Goal: Obtain resource: Obtain resource

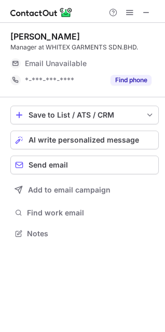
scroll to position [226, 165]
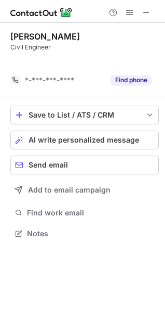
scroll to position [210, 165]
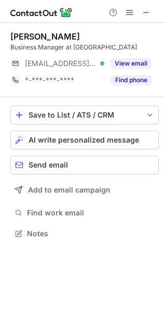
scroll to position [226, 165]
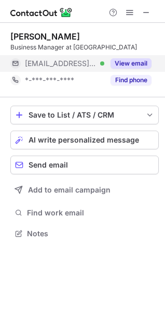
click at [125, 67] on button "View email" at bounding box center [131, 63] width 41 height 10
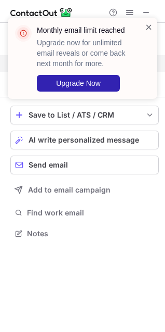
click at [147, 24] on span at bounding box center [149, 27] width 8 height 10
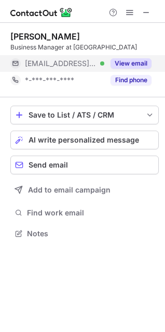
click at [122, 62] on button "View email" at bounding box center [131, 63] width 41 height 10
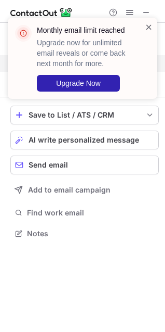
click at [149, 28] on span at bounding box center [149, 27] width 8 height 10
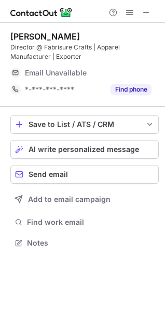
scroll to position [236, 165]
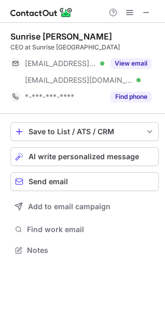
scroll to position [243, 165]
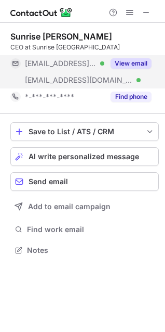
drag, startPoint x: 135, startPoint y: 60, endPoint x: 129, endPoint y: 64, distance: 6.7
click at [135, 60] on button "View email" at bounding box center [131, 63] width 41 height 10
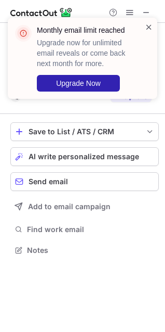
click at [146, 29] on span at bounding box center [149, 27] width 8 height 10
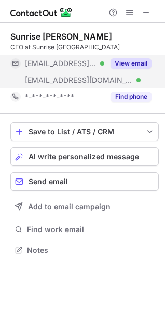
click at [138, 63] on button "View email" at bounding box center [131, 63] width 41 height 10
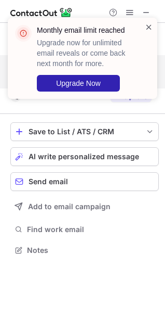
click at [148, 29] on span at bounding box center [149, 27] width 8 height 10
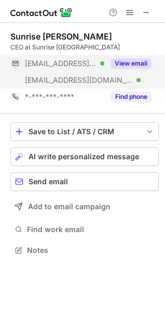
click at [137, 64] on div "Monthly email limit reached Upgrade now for unlimited email reveals or come bac…" at bounding box center [89, 58] width 105 height 67
click at [136, 62] on button "View email" at bounding box center [131, 63] width 41 height 10
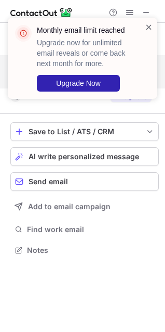
click at [148, 30] on span at bounding box center [149, 27] width 8 height 10
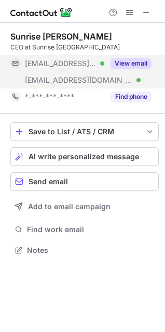
click at [136, 66] on button "View email" at bounding box center [131, 63] width 41 height 10
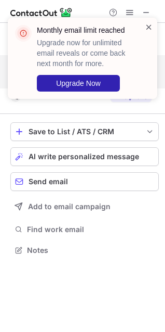
click at [147, 30] on span at bounding box center [149, 27] width 8 height 10
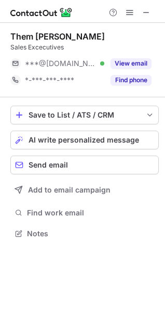
scroll to position [226, 165]
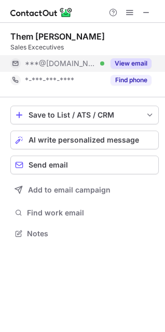
click at [128, 68] on button "View email" at bounding box center [131, 63] width 41 height 10
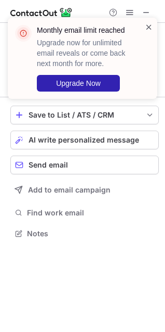
click at [147, 29] on span at bounding box center [149, 27] width 8 height 10
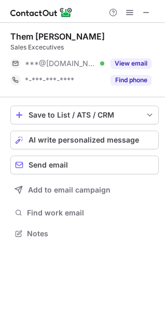
click at [142, 12] on div "Monthly email limit reached Upgrade now for unlimited email reveals or come bac…" at bounding box center [82, 62] width 166 height 110
click at [121, 54] on div "Them [PERSON_NAME] Sales Excecutives ***@[DOMAIN_NAME] Verified View email *-**…" at bounding box center [84, 59] width 149 height 57
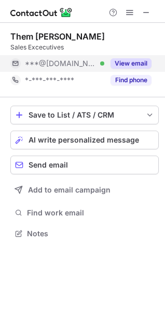
click at [124, 61] on button "View email" at bounding box center [131, 63] width 41 height 10
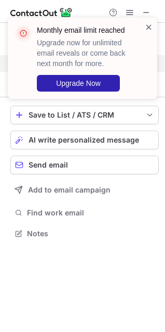
click at [150, 28] on span at bounding box center [149, 27] width 8 height 10
